Goal: Navigation & Orientation: Find specific page/section

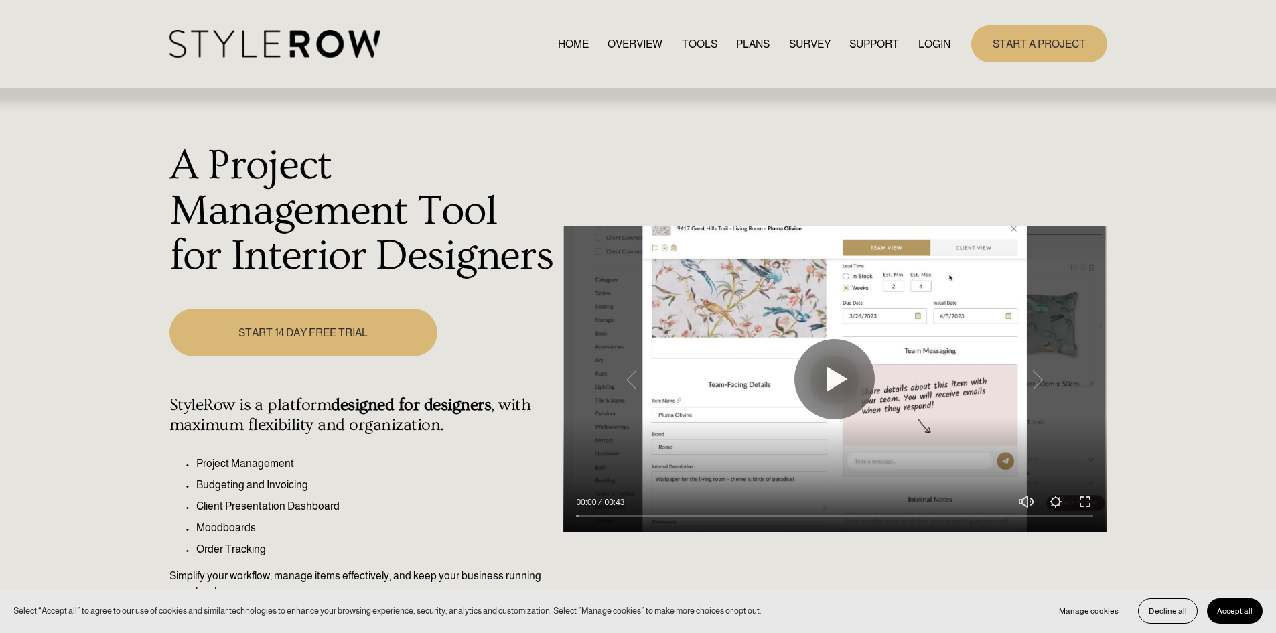
click at [926, 40] on link "LOGIN" at bounding box center [935, 44] width 32 height 18
click at [921, 43] on link "LOGIN" at bounding box center [935, 44] width 32 height 18
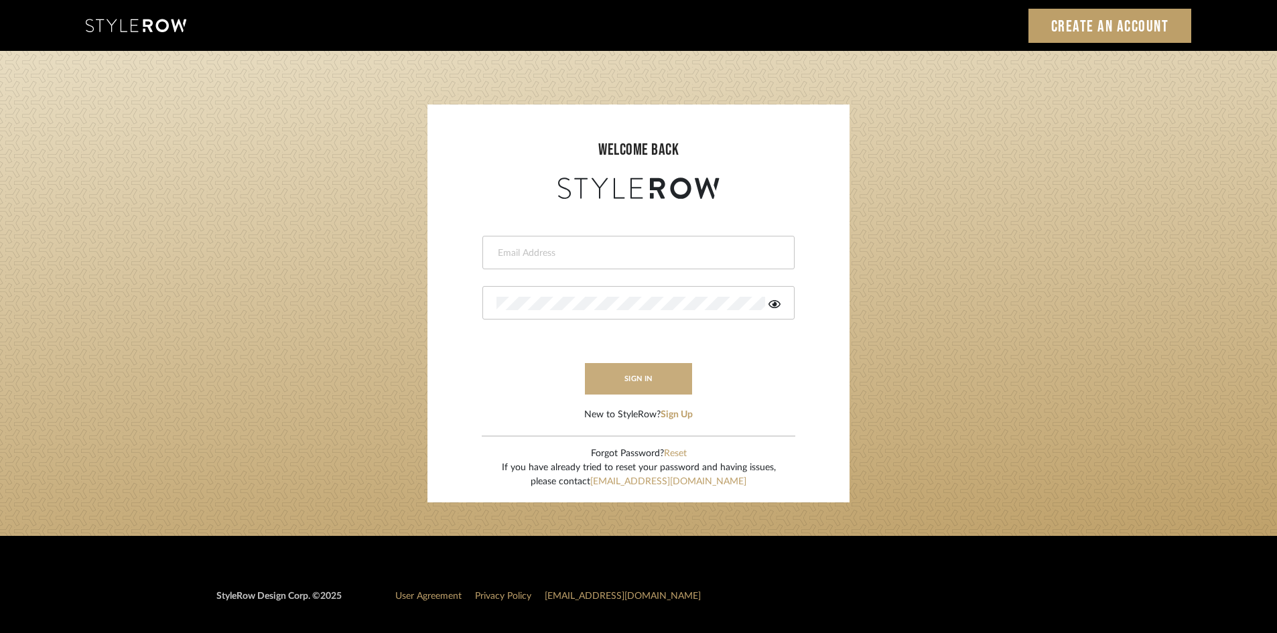
type input "[EMAIL_ADDRESS][DOMAIN_NAME]"
click at [602, 376] on button "sign in" at bounding box center [638, 378] width 107 height 31
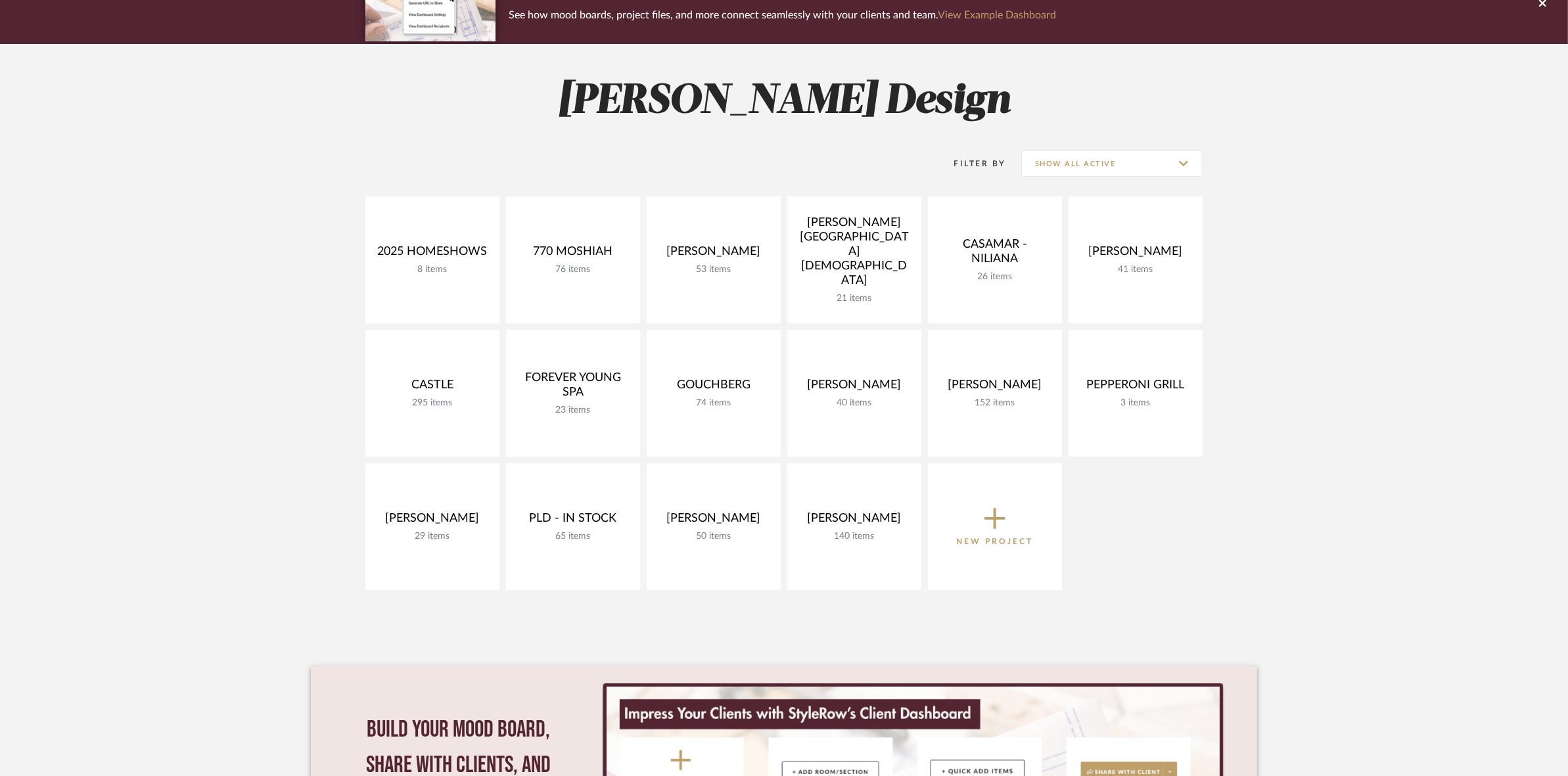
scroll to position [164, 0]
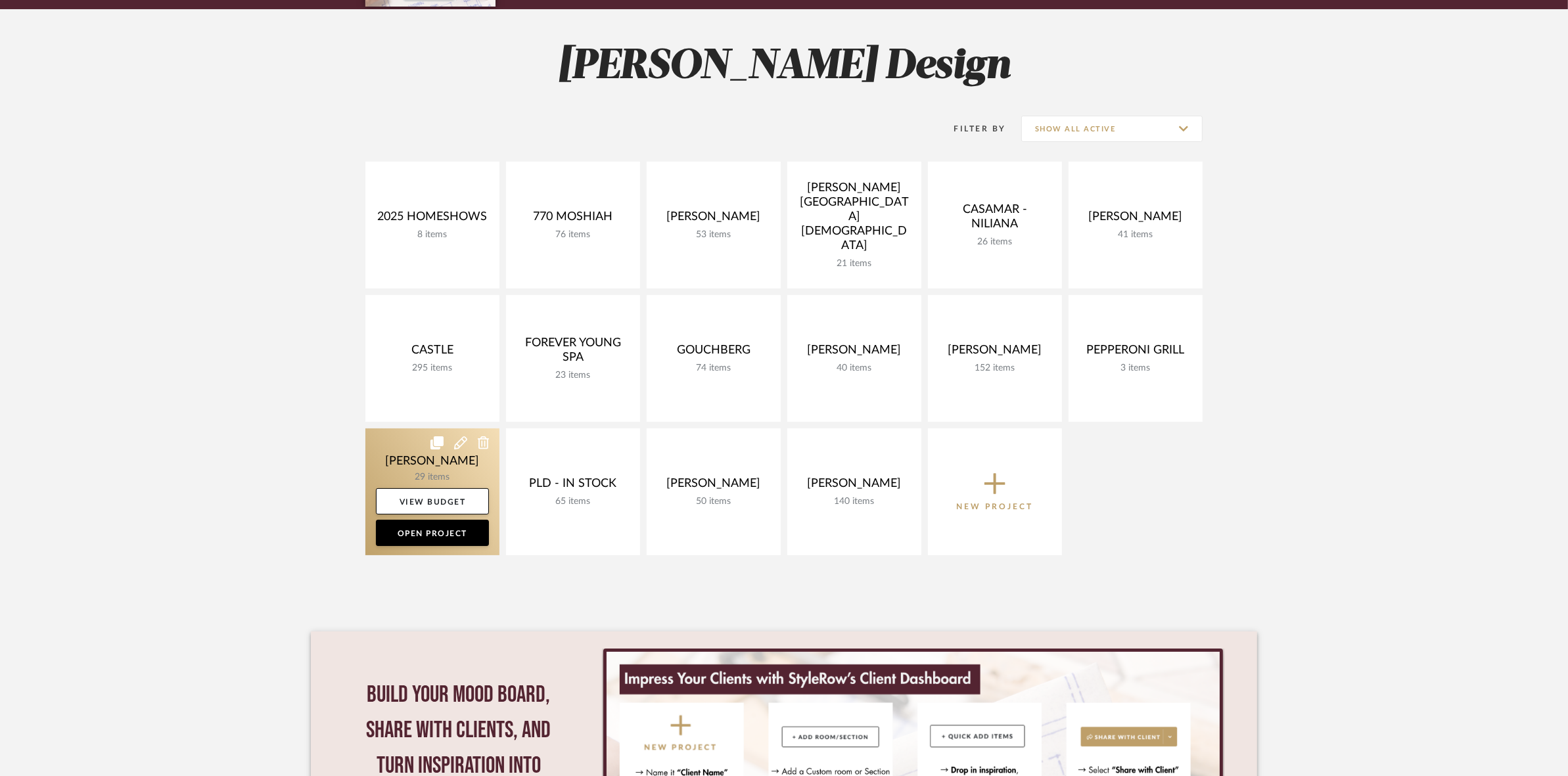
click at [425, 467] on link at bounding box center [431, 491] width 134 height 127
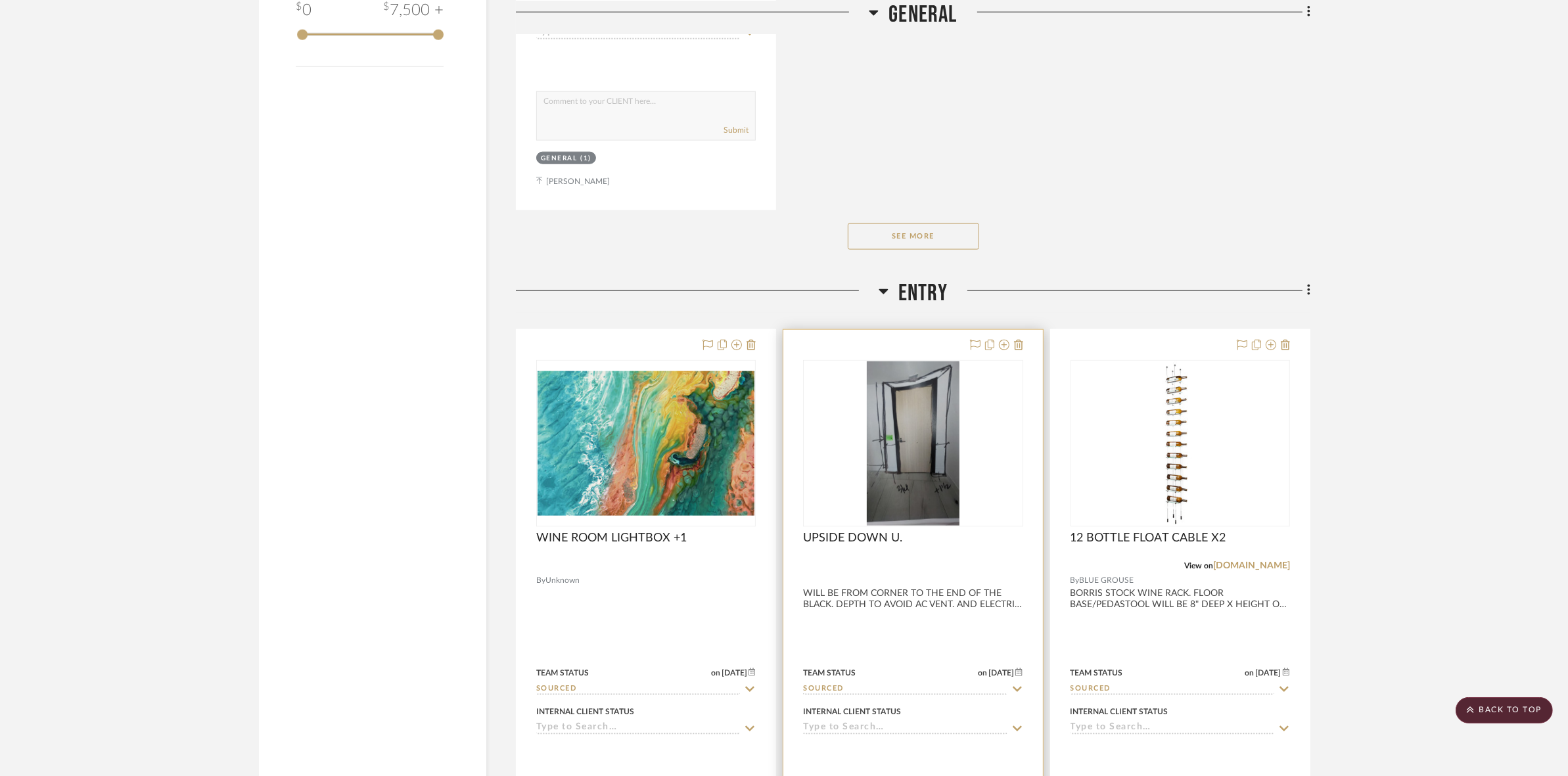
scroll to position [1965, 0]
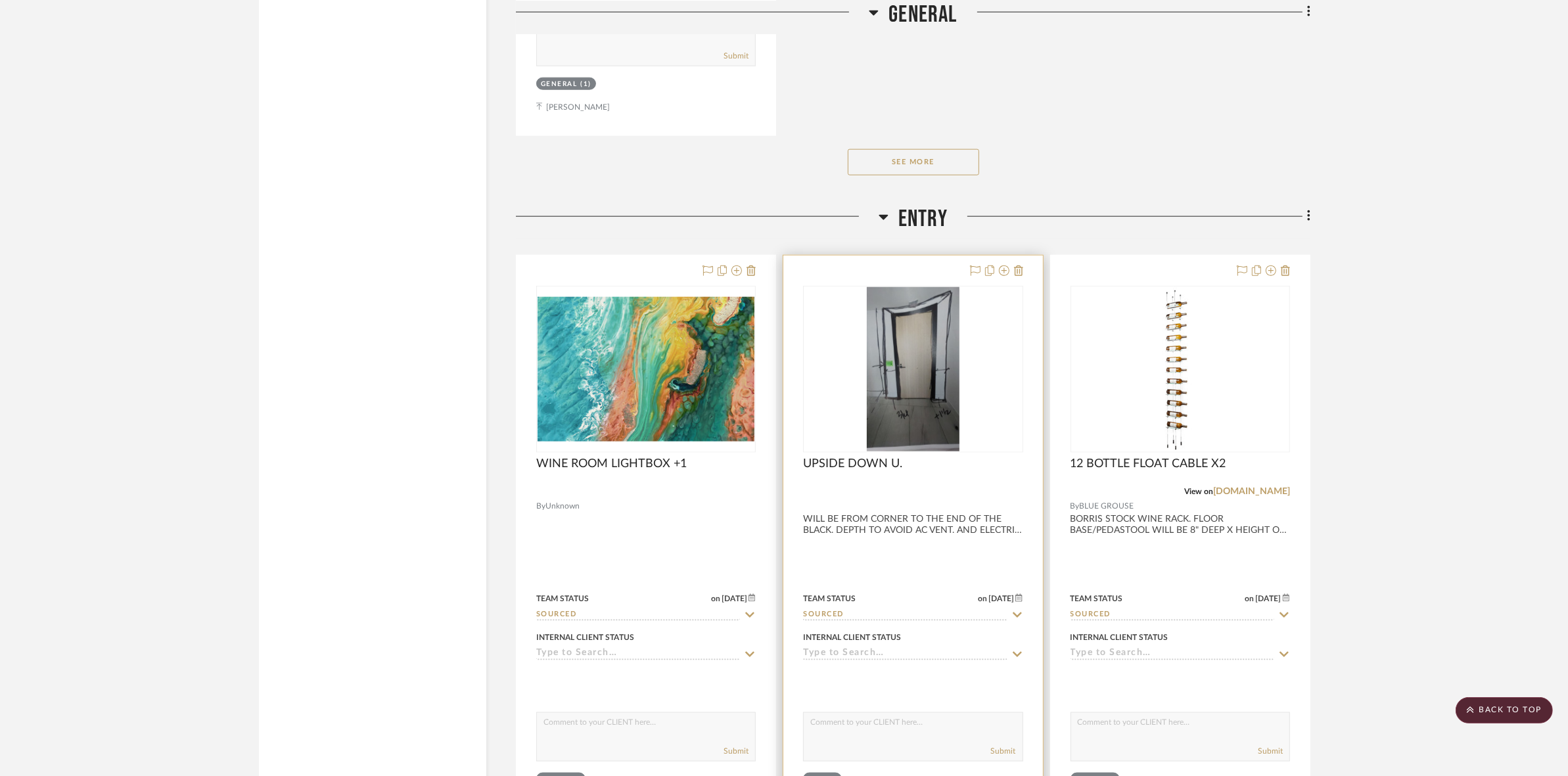
click at [902, 347] on img "0" at bounding box center [913, 369] width 92 height 164
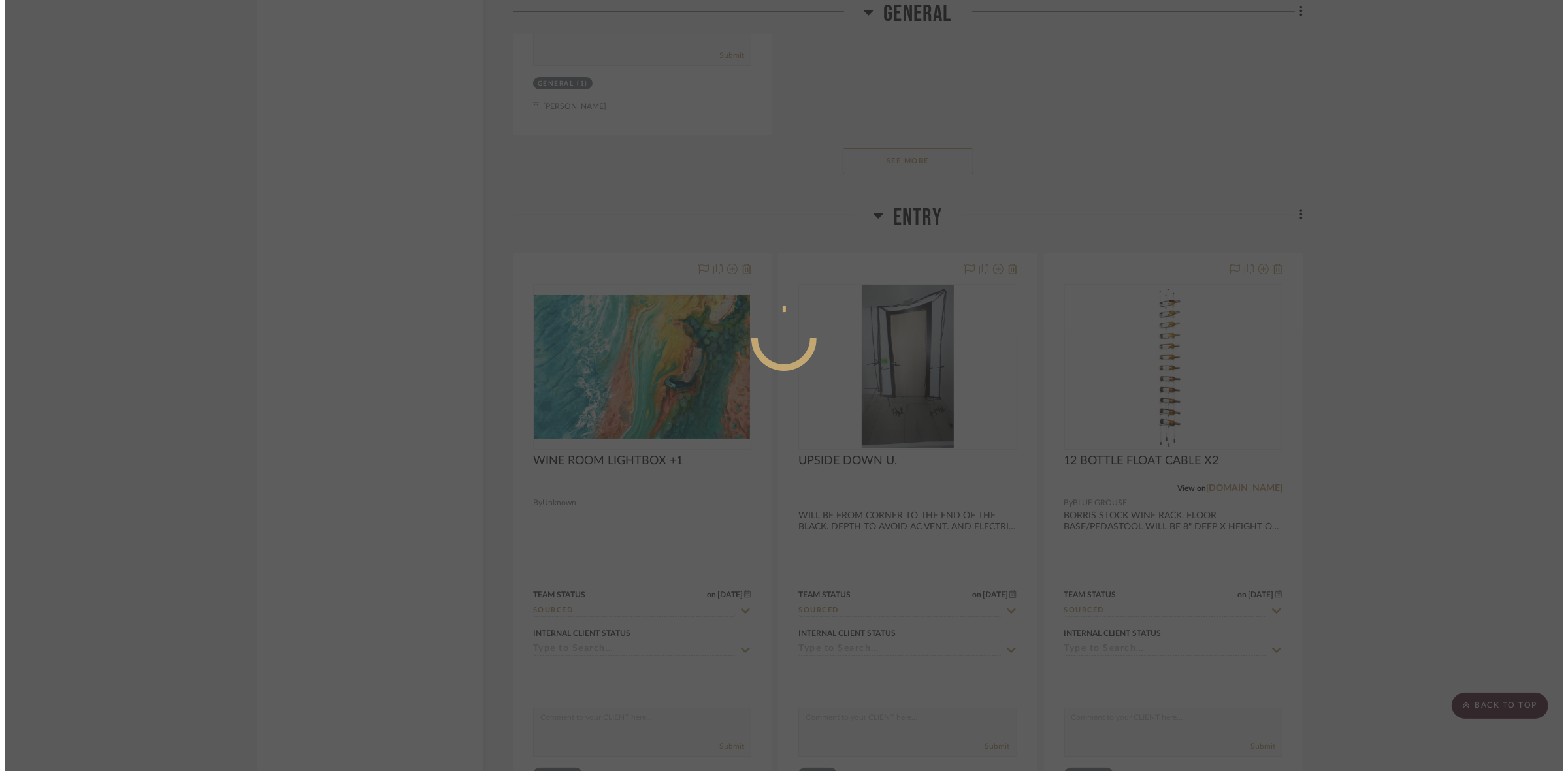
scroll to position [0, 0]
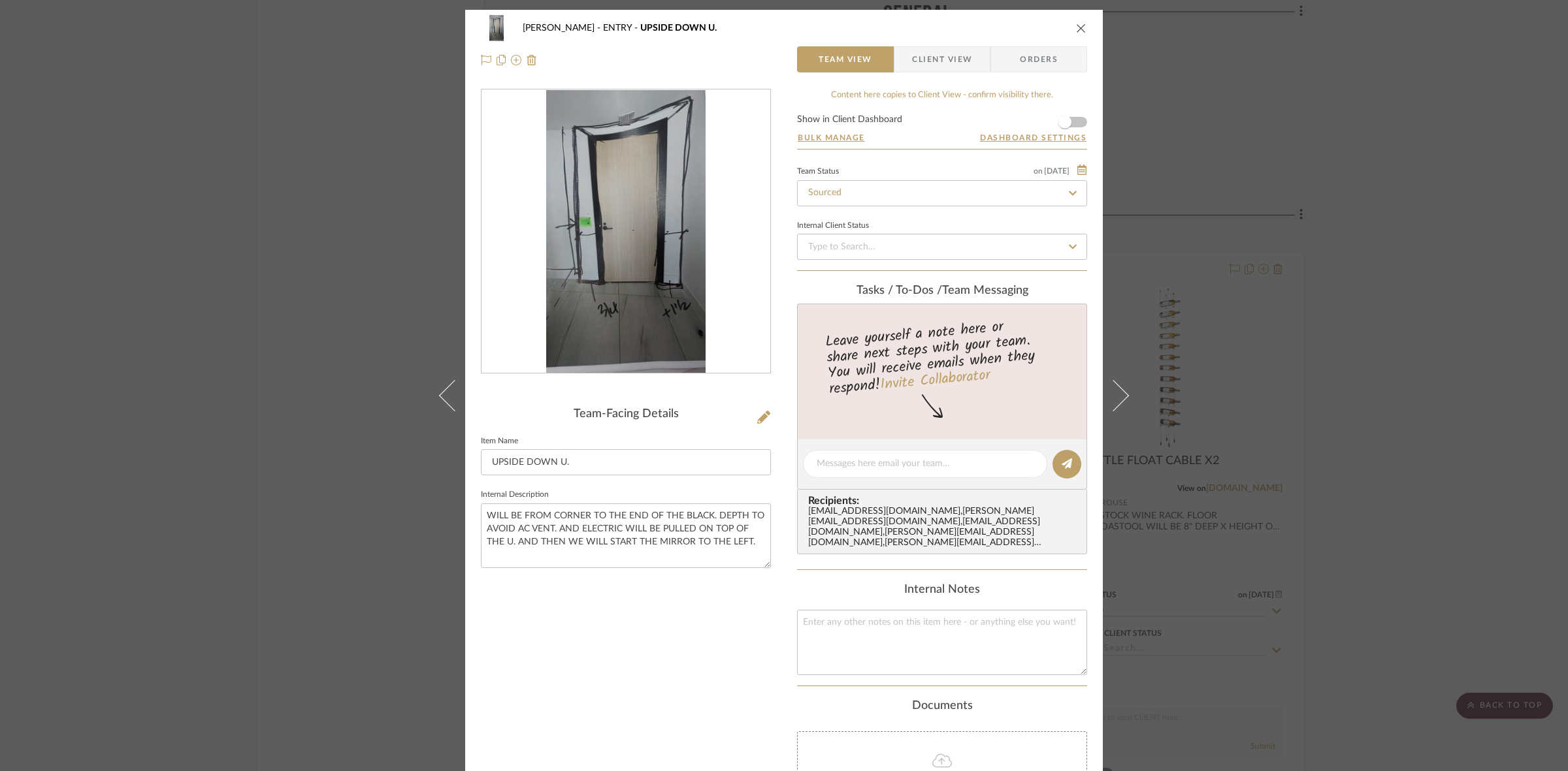
click at [585, 244] on img "0" at bounding box center [625, 231] width 159 height 284
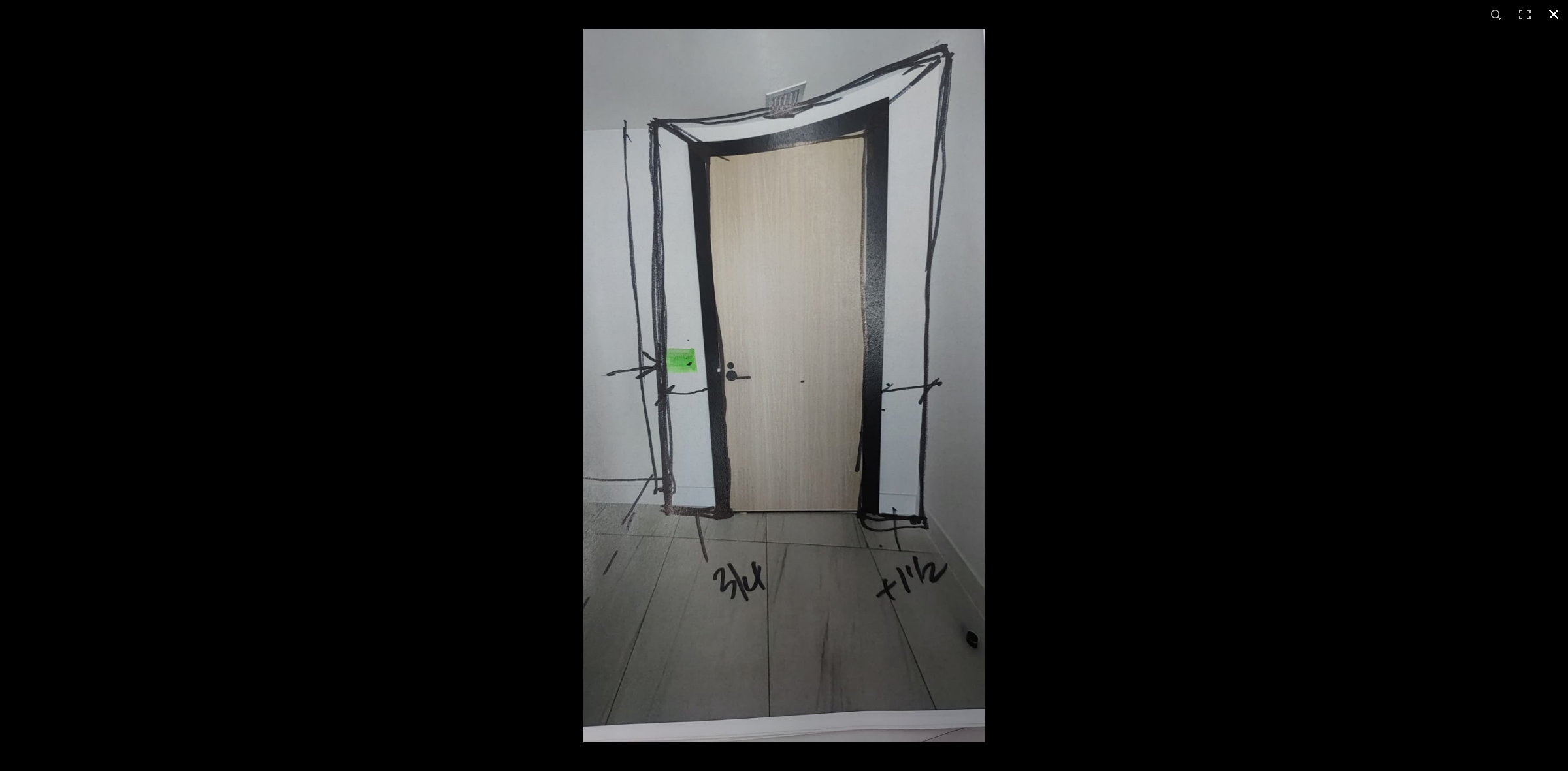
click at [1040, 484] on div at bounding box center [1367, 413] width 1568 height 771
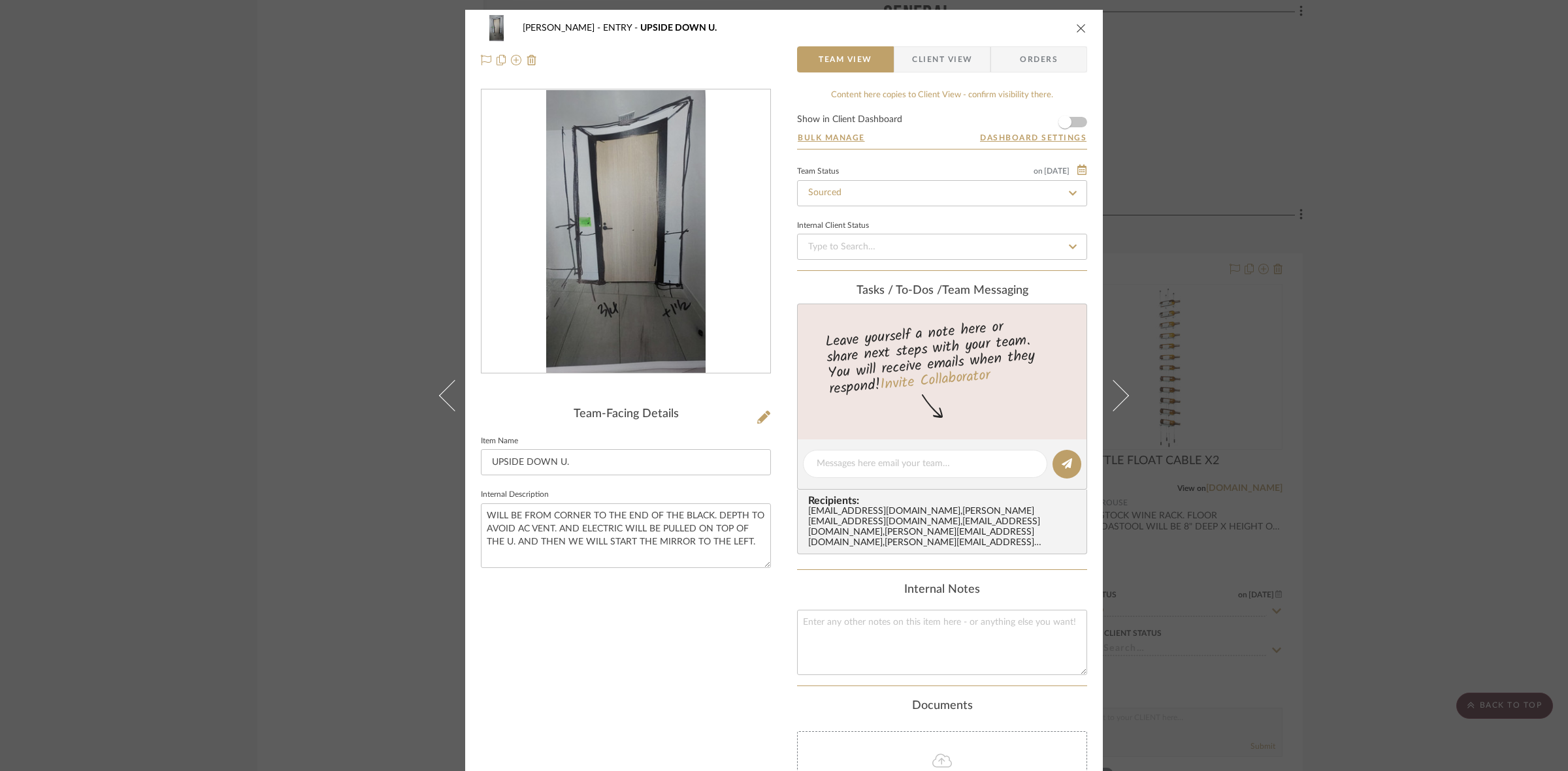
click at [615, 314] on img "0" at bounding box center [625, 231] width 159 height 284
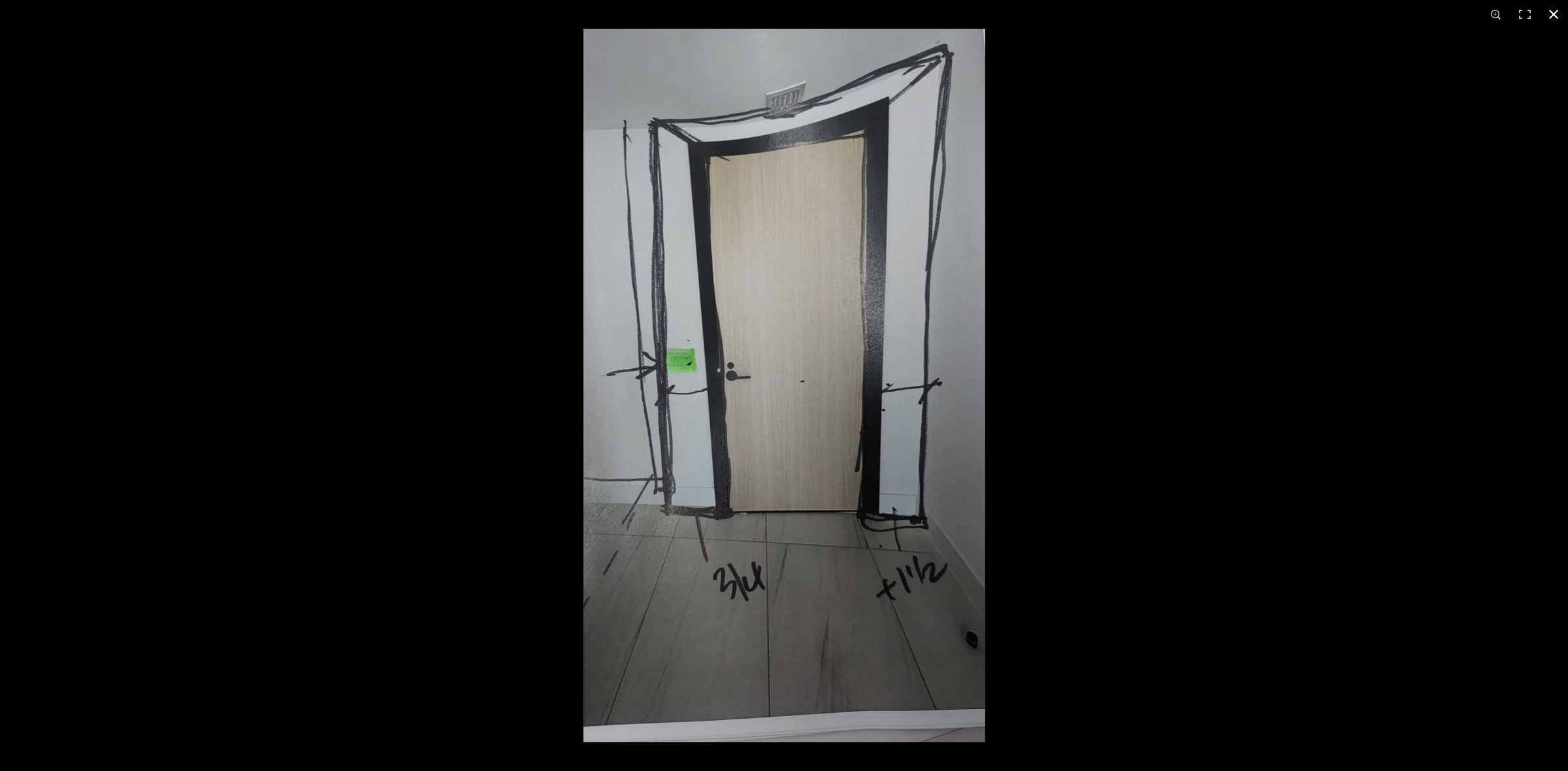
click at [534, 612] on div at bounding box center [784, 385] width 1568 height 771
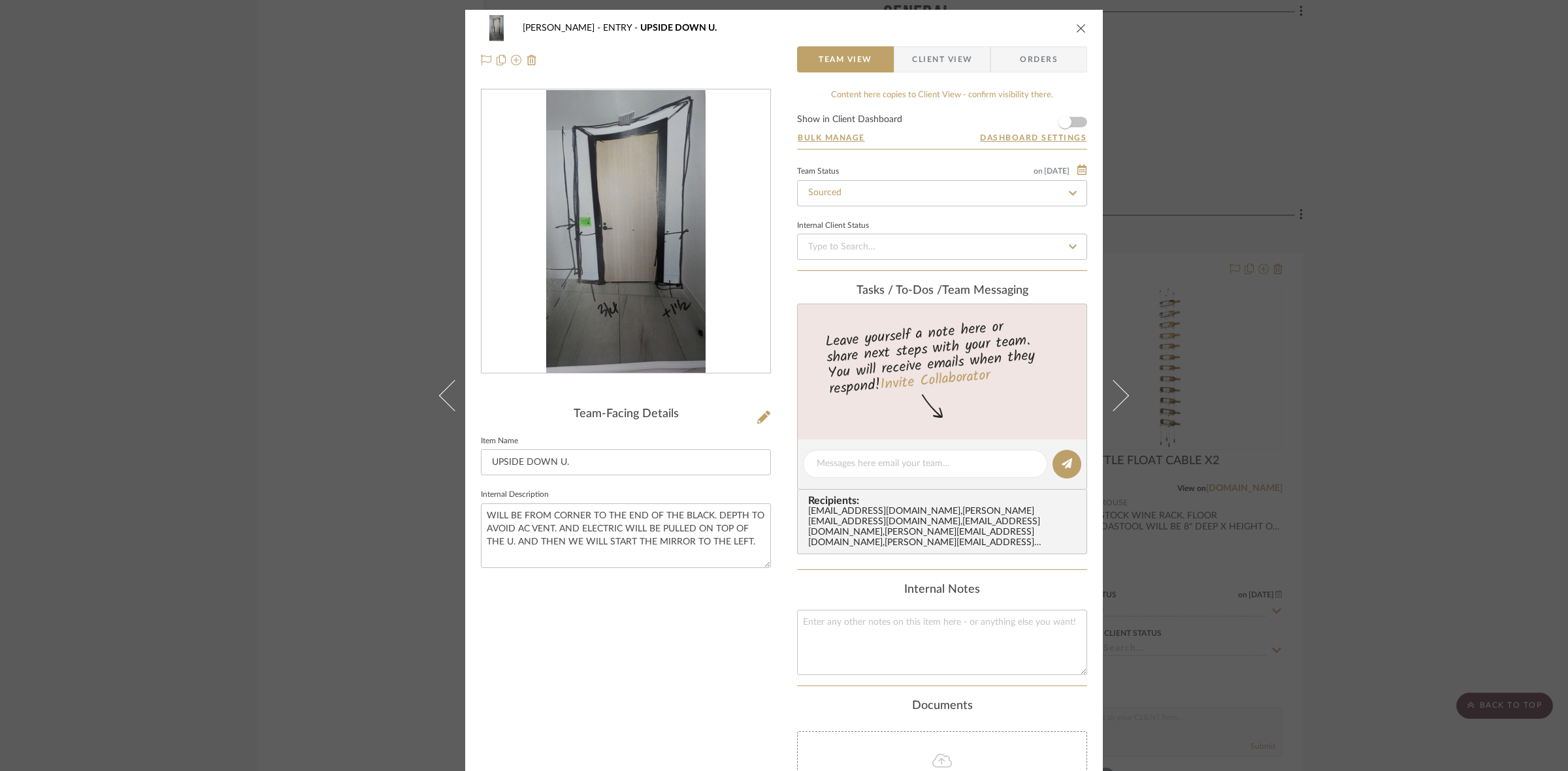
click at [498, 151] on div "0" at bounding box center [626, 231] width 289 height 284
click at [576, 195] on img "0" at bounding box center [625, 231] width 159 height 284
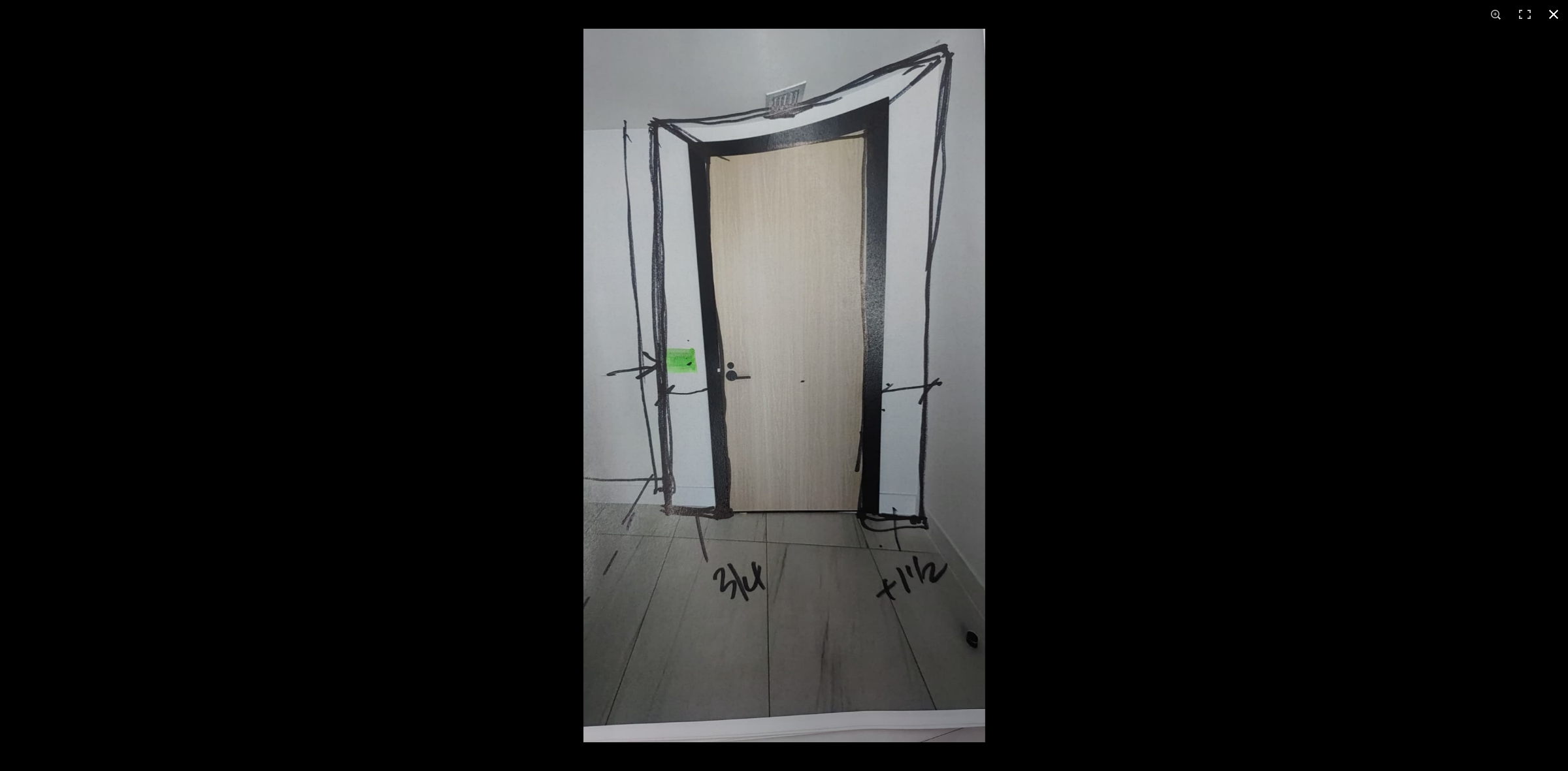
click at [1175, 411] on div at bounding box center [1367, 413] width 1568 height 771
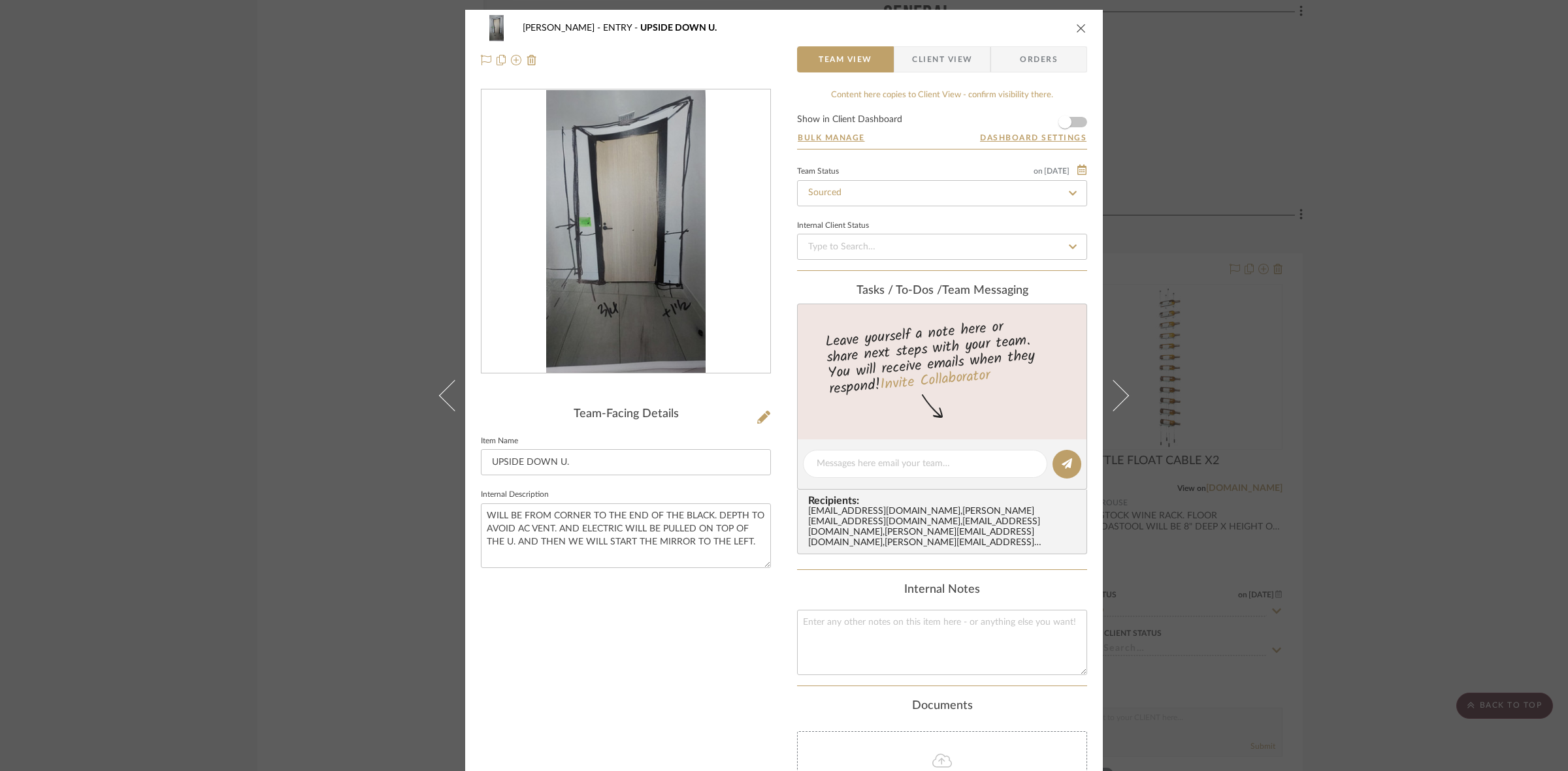
click at [720, 309] on div "0" at bounding box center [626, 231] width 289 height 284
click at [615, 264] on img "0" at bounding box center [625, 231] width 159 height 284
